Goal: Information Seeking & Learning: Learn about a topic

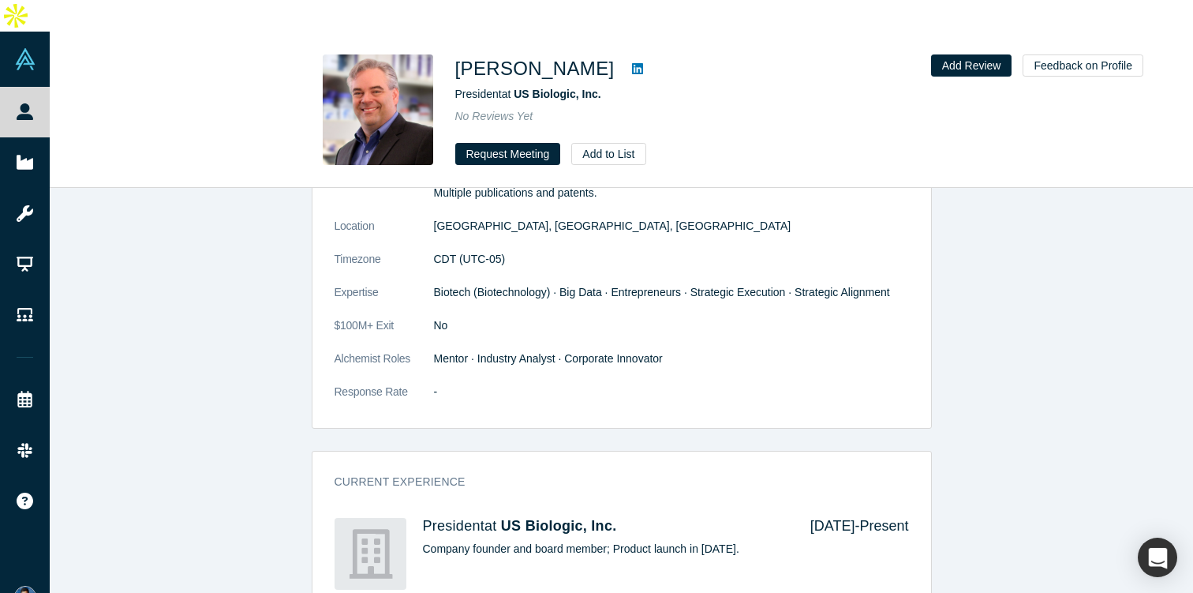
scroll to position [247, 0]
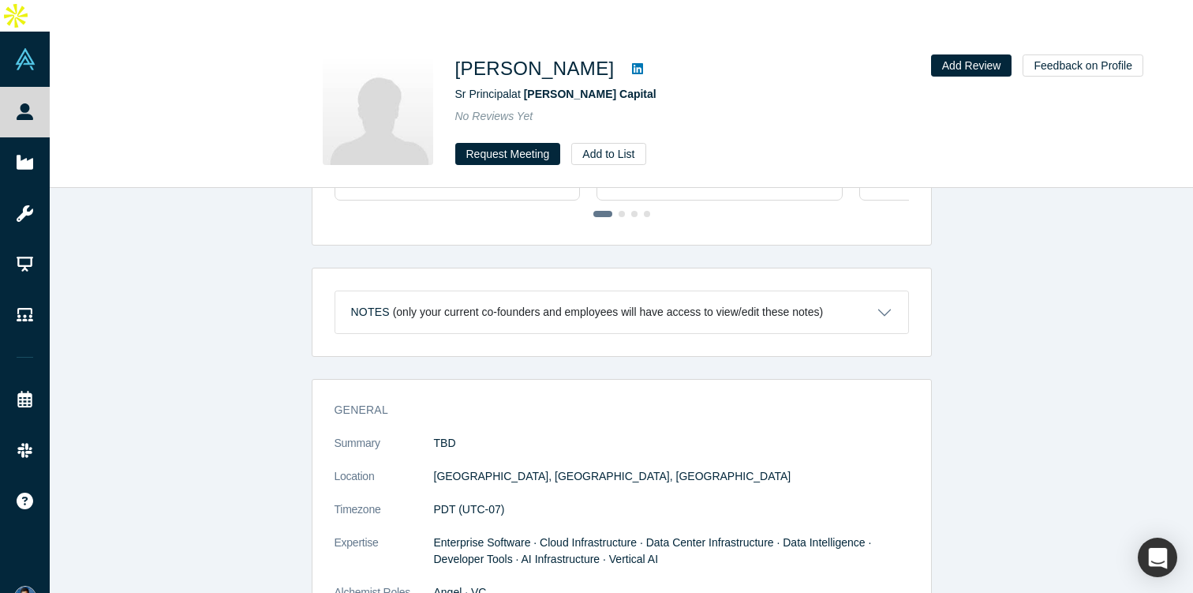
scroll to position [568, 0]
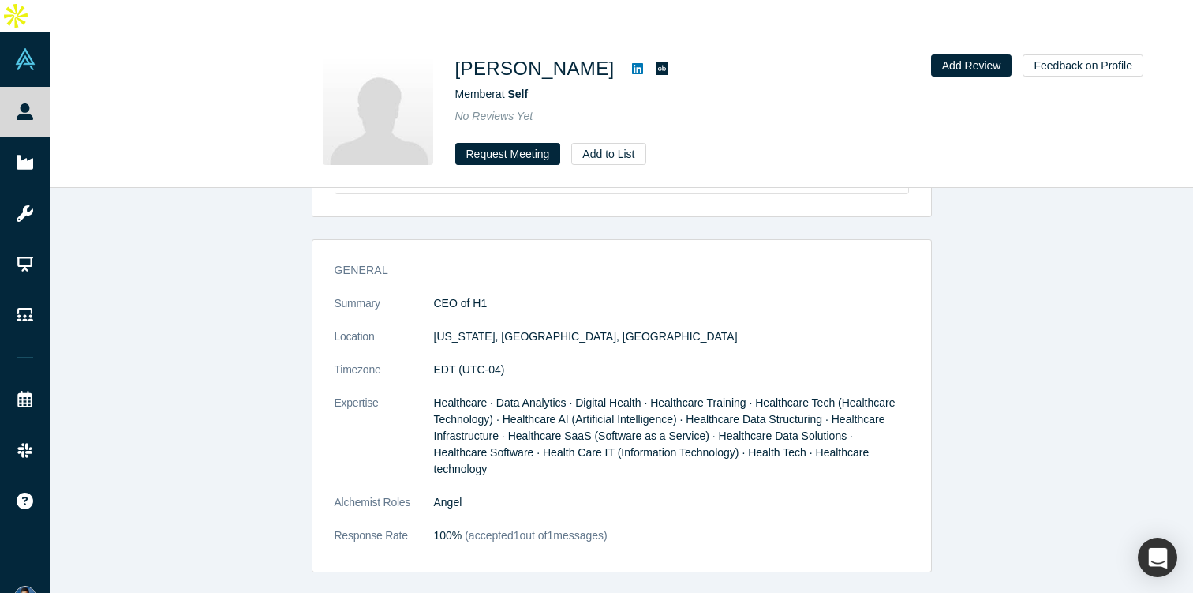
scroll to position [634, 0]
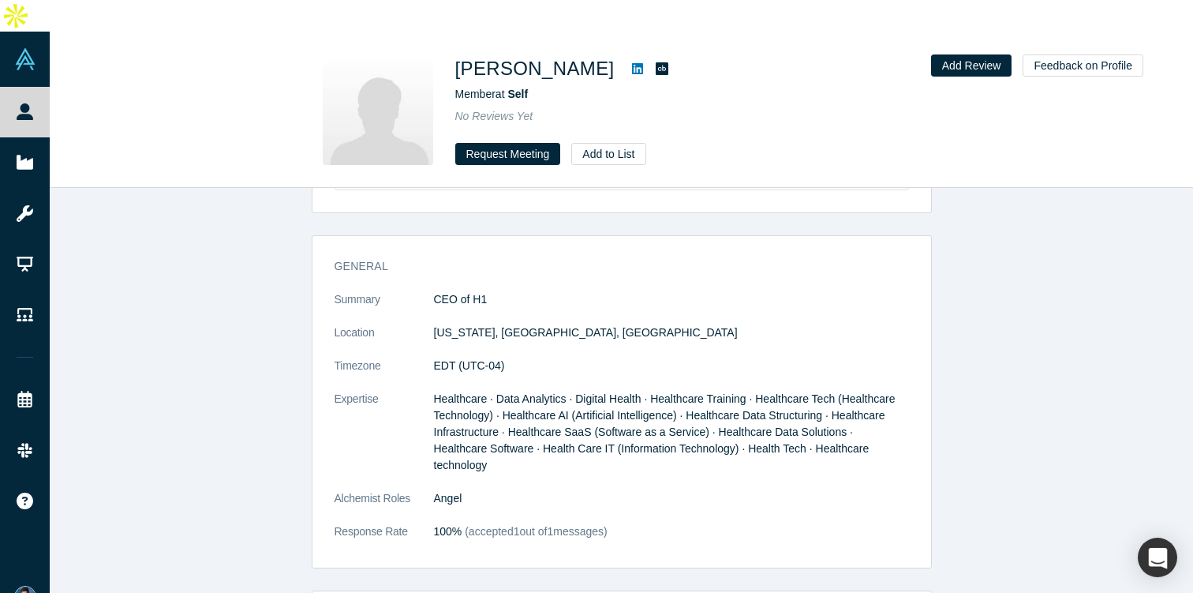
click at [632, 63] on icon at bounding box center [637, 68] width 11 height 11
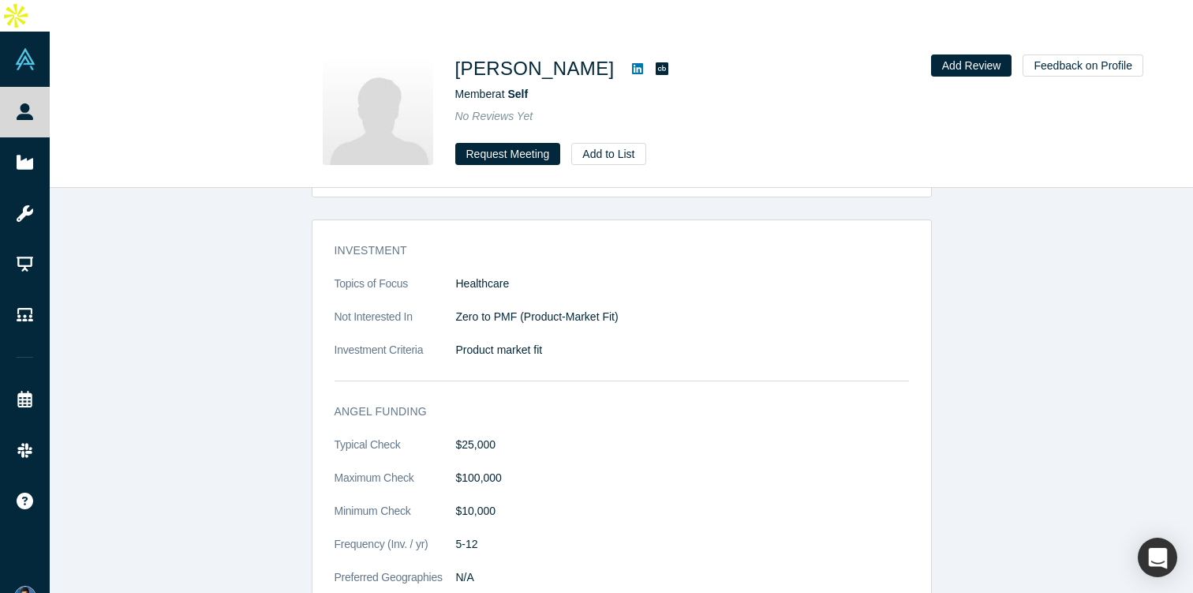
scroll to position [1200, 0]
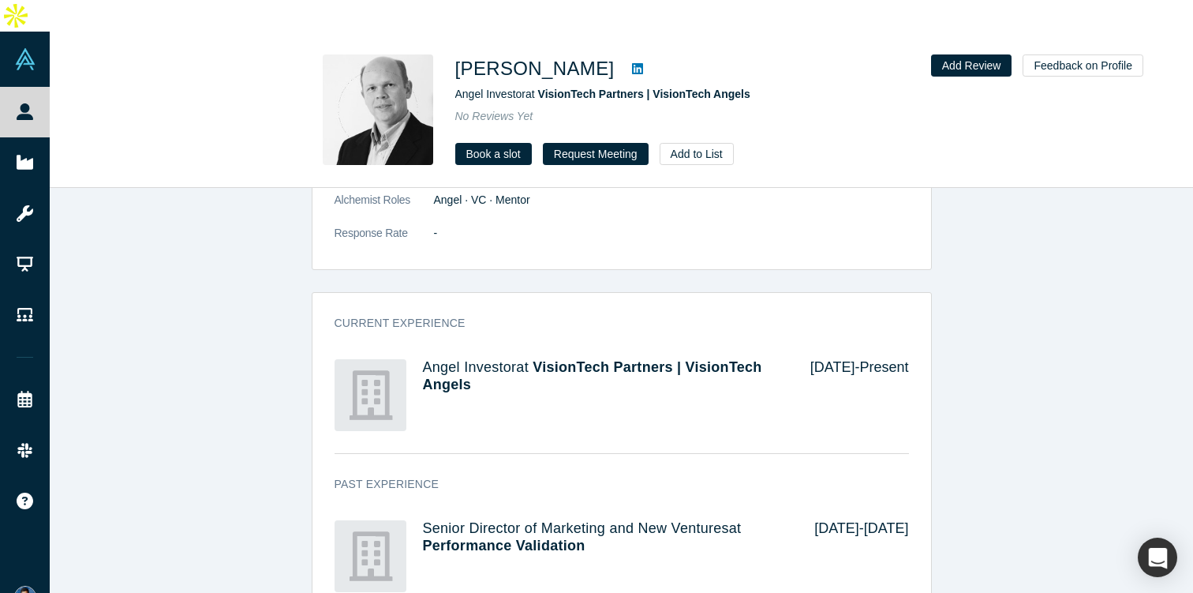
scroll to position [1038, 0]
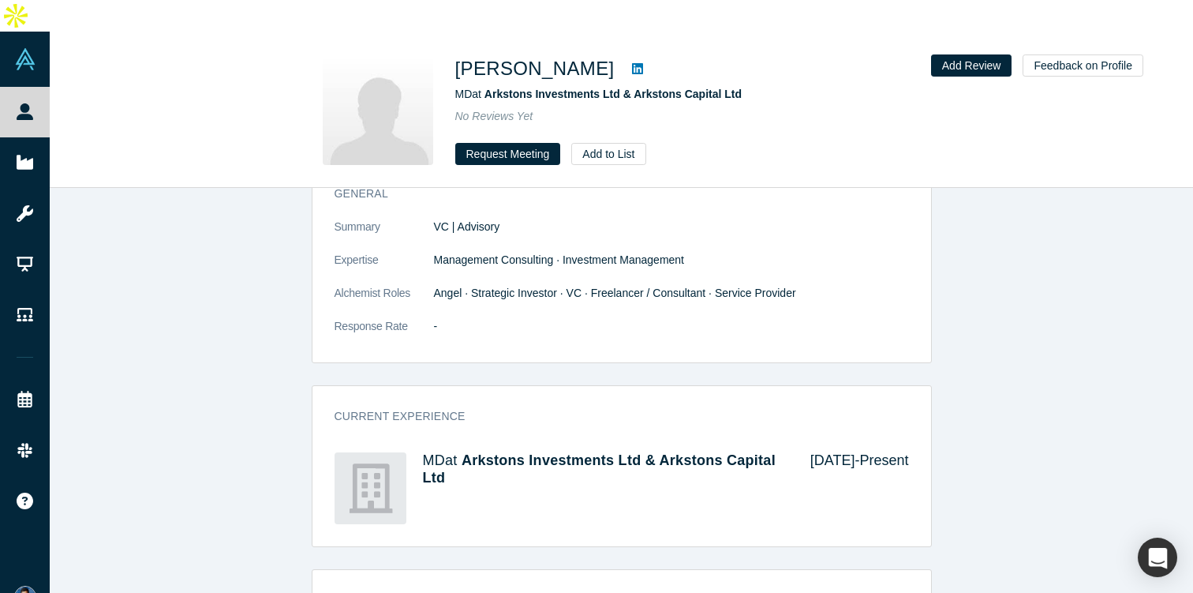
scroll to position [742, 0]
